Goal: Obtain resource: Download file/media

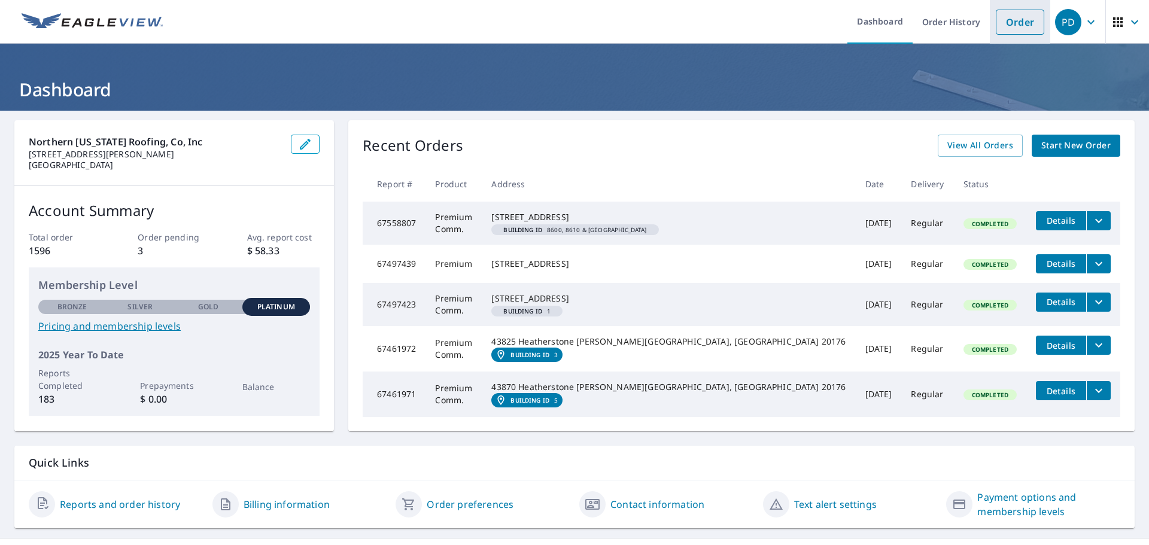
click at [1020, 29] on link "Order" at bounding box center [1020, 22] width 48 height 25
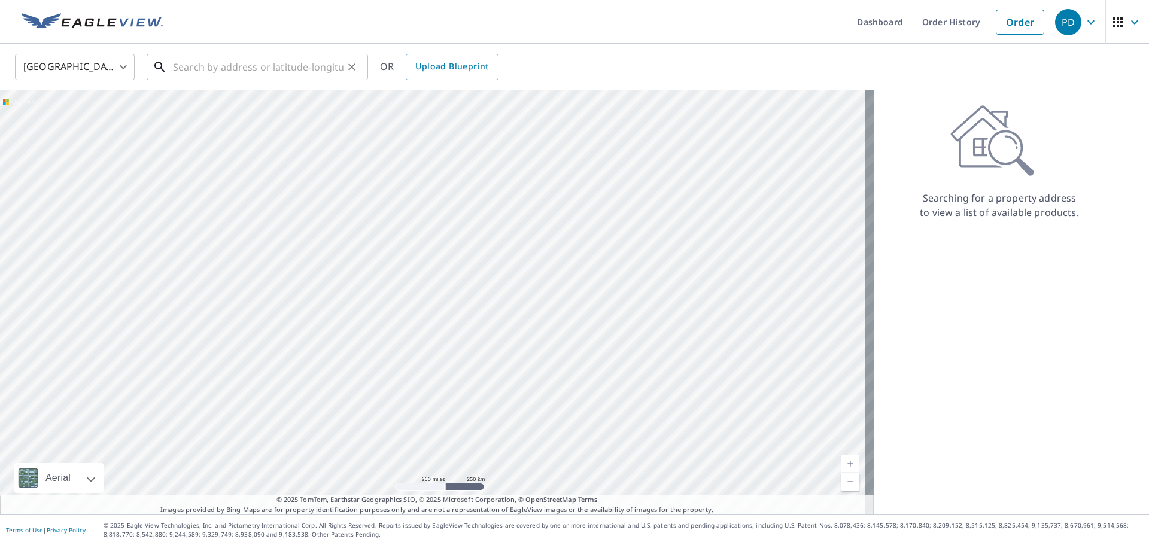
click at [258, 68] on input "text" at bounding box center [258, 67] width 171 height 34
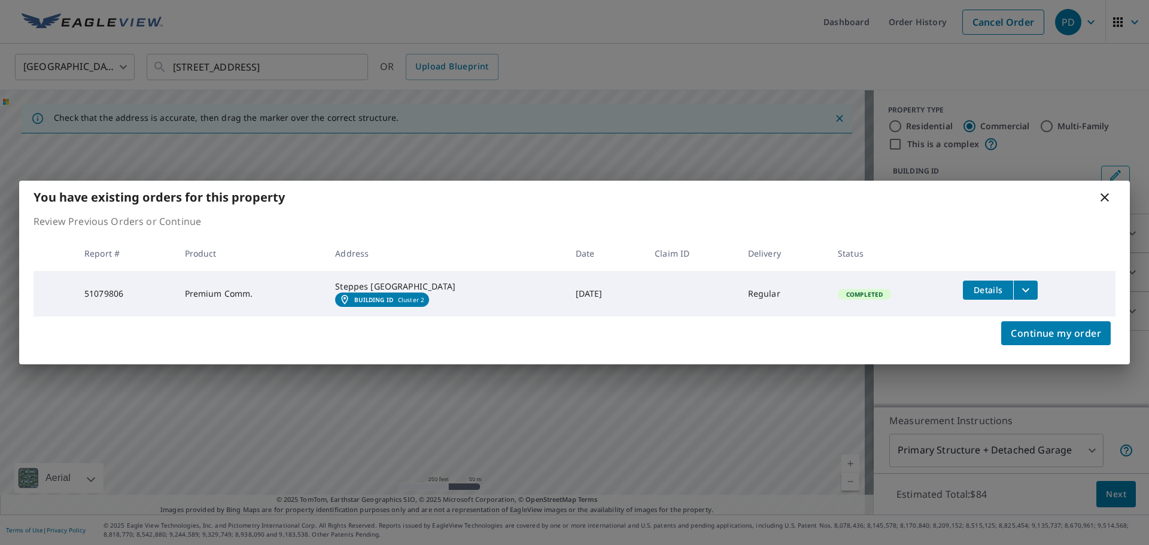
click at [1026, 288] on icon "filesDropdownBtn-51079806" at bounding box center [1025, 290] width 7 height 4
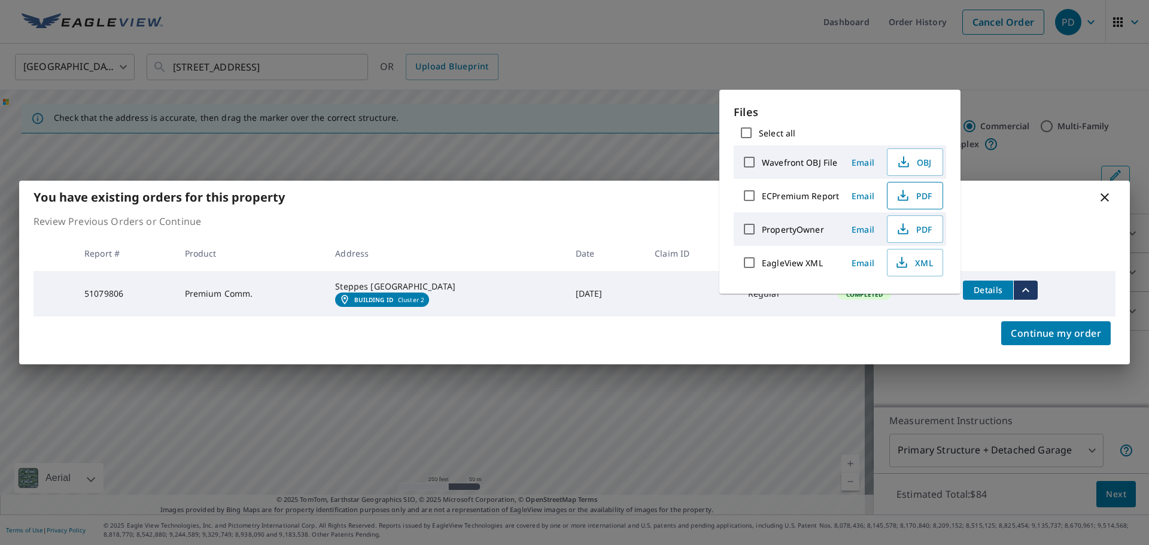
click at [916, 196] on span "PDF" at bounding box center [914, 196] width 38 height 14
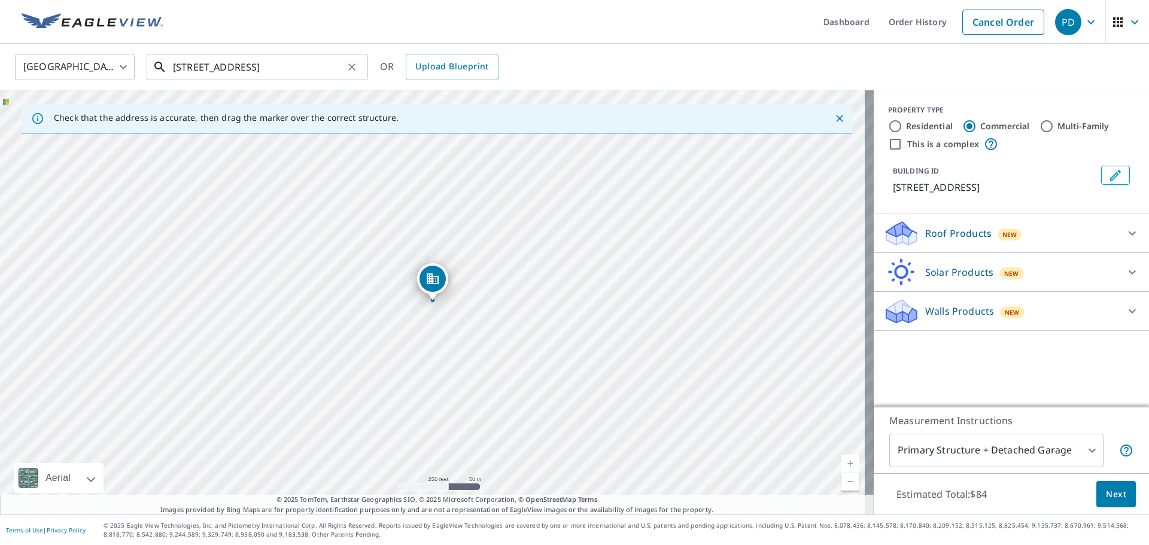
click at [195, 66] on input "[STREET_ADDRESS]" at bounding box center [258, 67] width 171 height 34
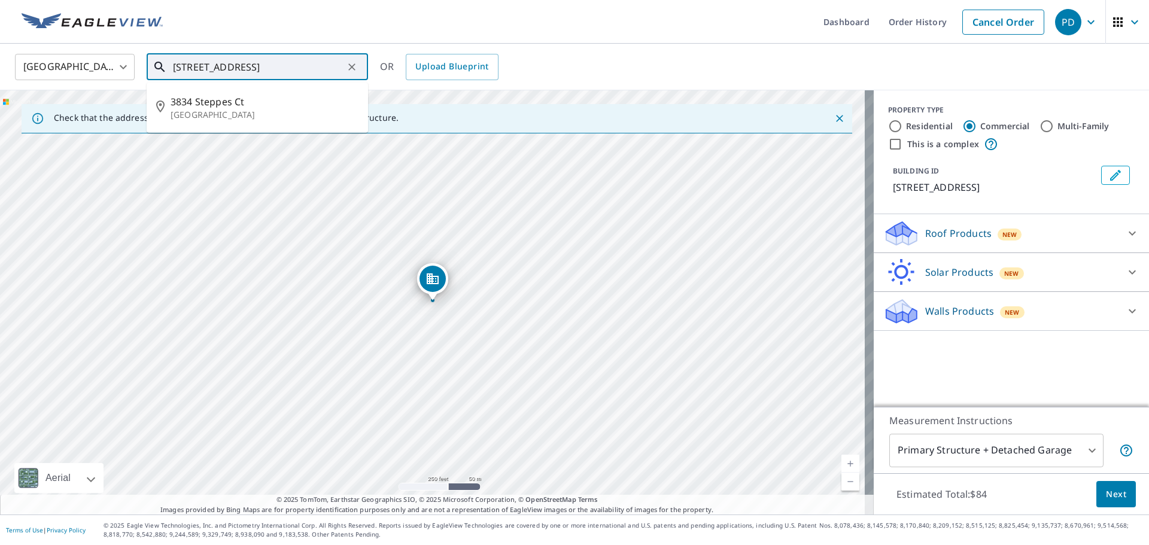
click at [332, 66] on input "[STREET_ADDRESS]" at bounding box center [258, 67] width 171 height 34
click at [214, 101] on span "3834 Steppes Ct" at bounding box center [265, 102] width 188 height 14
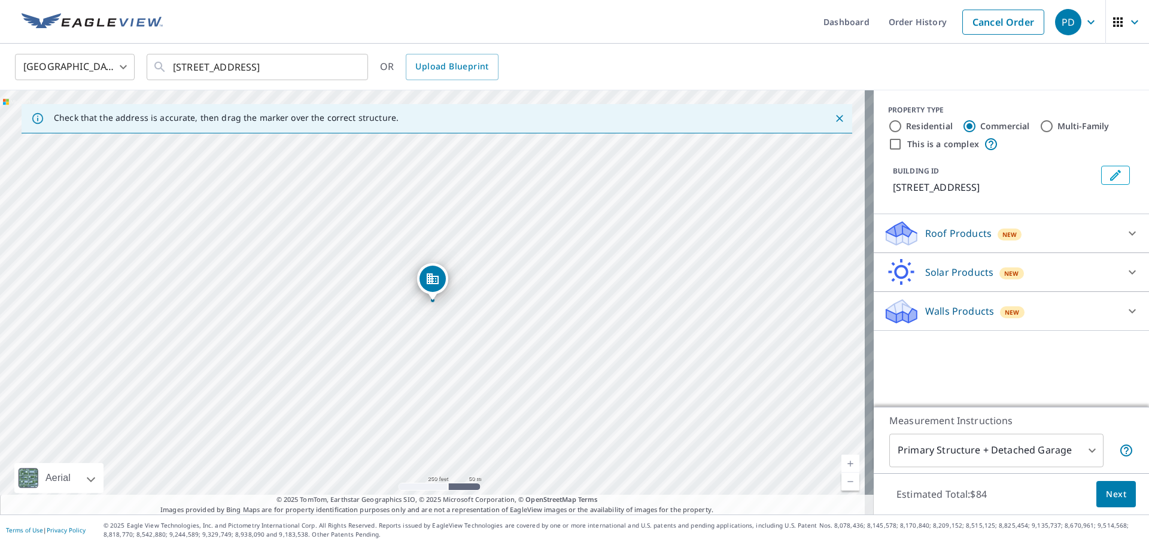
scroll to position [0, 0]
click at [196, 65] on input "[STREET_ADDRESS]" at bounding box center [258, 67] width 171 height 34
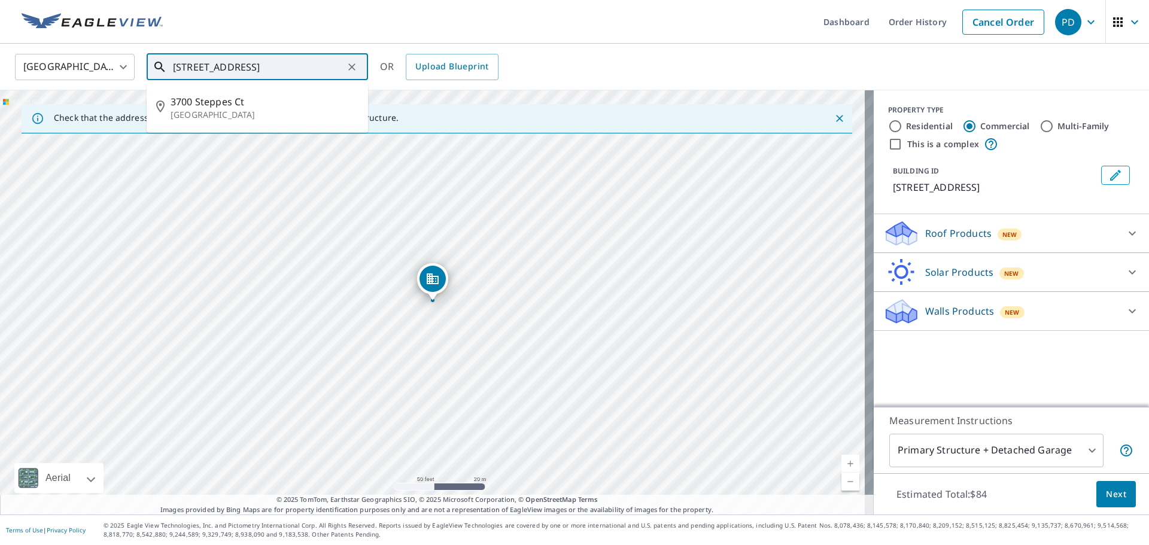
type input "[STREET_ADDRESS]"
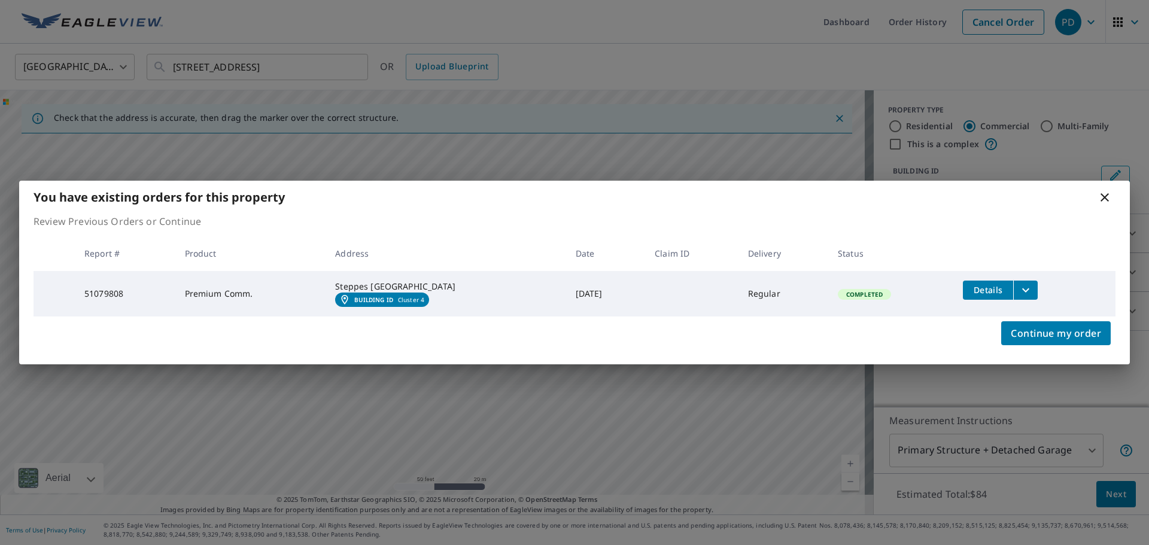
click at [1025, 288] on icon "filesDropdownBtn-51079808" at bounding box center [1025, 290] width 7 height 4
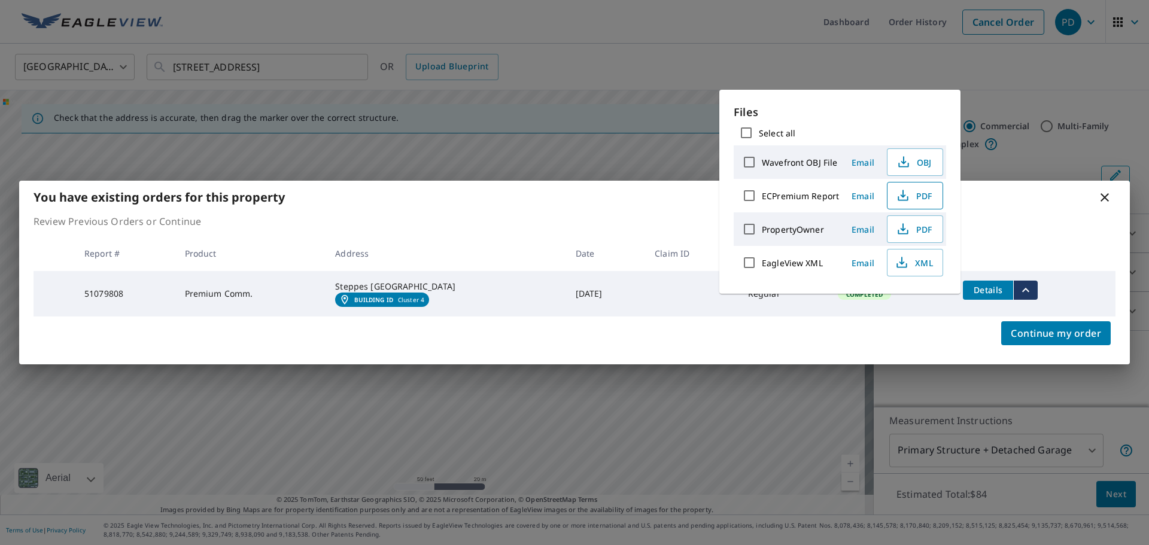
click at [917, 197] on span "PDF" at bounding box center [914, 196] width 38 height 14
